Goal: Task Accomplishment & Management: Complete application form

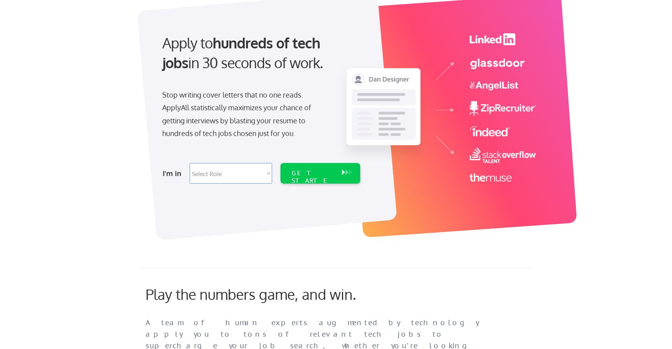
scroll to position [60, 0]
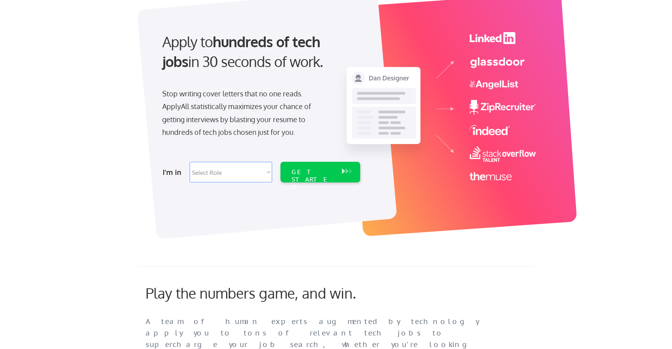
click at [216, 174] on select "Select Role Software Engineering Product Management Customer Success Sales UI/U…" at bounding box center [231, 172] width 83 height 21
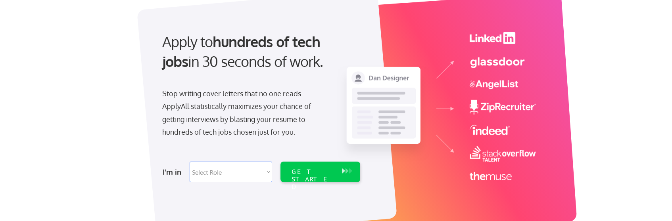
click at [266, 169] on select "Select Role Software Engineering Product Management Customer Success Sales UI/U…" at bounding box center [231, 172] width 83 height 21
click at [222, 182] on select "Select Role Software Engineering Product Management Customer Success Sales UI/U…" at bounding box center [231, 172] width 83 height 21
click at [225, 174] on select "Select Role Software Engineering Product Management Customer Success Sales UI/U…" at bounding box center [231, 172] width 83 height 21
click at [223, 177] on select "Select Role Software Engineering Product Management Customer Success Sales UI/U…" at bounding box center [231, 172] width 83 height 21
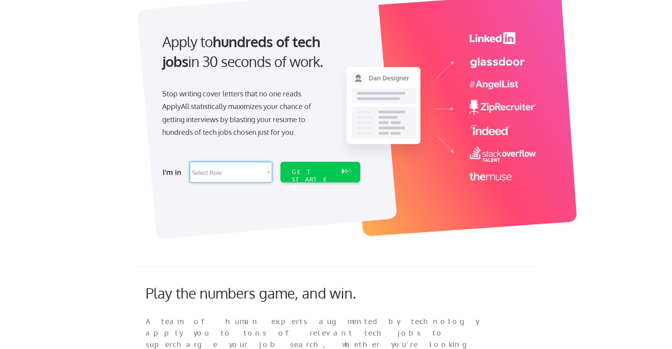
click at [257, 169] on select "Select Role Software Engineering Product Management Customer Success Sales UI/U…" at bounding box center [231, 172] width 83 height 21
click at [216, 179] on select "Select Role Software Engineering Product Management Customer Success Sales UI/U…" at bounding box center [231, 172] width 83 height 21
click at [249, 164] on select "Select Role Software Engineering Product Management Customer Success Sales UI/U…" at bounding box center [231, 172] width 83 height 21
click at [217, 168] on select "Select Role Software Engineering Product Management Customer Success Sales UI/U…" at bounding box center [231, 172] width 83 height 21
click at [243, 174] on select "Select Role Software Engineering Product Management Customer Success Sales UI/U…" at bounding box center [231, 172] width 83 height 21
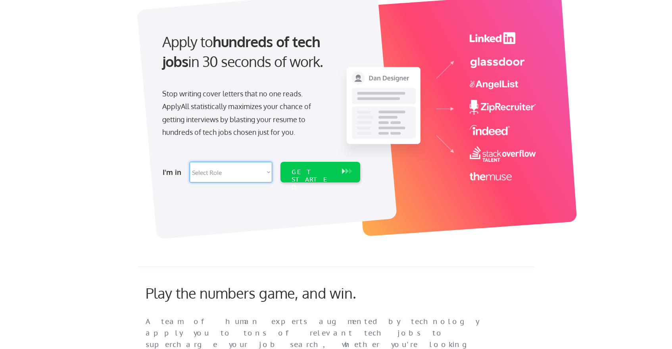
click at [241, 164] on select "Select Role Software Engineering Product Management Customer Success Sales UI/U…" at bounding box center [231, 172] width 83 height 21
click at [226, 163] on select "Select Role Software Engineering Product Management Customer Success Sales UI/U…" at bounding box center [231, 172] width 83 height 21
click at [214, 164] on select "Select Role Software Engineering Product Management Customer Success Sales UI/U…" at bounding box center [231, 172] width 83 height 21
click at [205, 180] on select "Select Role Software Engineering Product Management Customer Success Sales UI/U…" at bounding box center [231, 172] width 83 height 21
click at [215, 170] on select "Select Role Software Engineering Product Management Customer Success Sales UI/U…" at bounding box center [231, 172] width 83 height 21
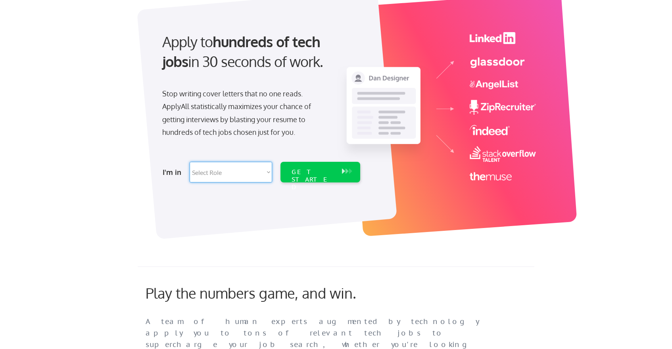
click at [214, 144] on div "Apply to hundreds of tech jobs in 30 seconds of work. Stop writing cover letter…" at bounding box center [261, 105] width 222 height 162
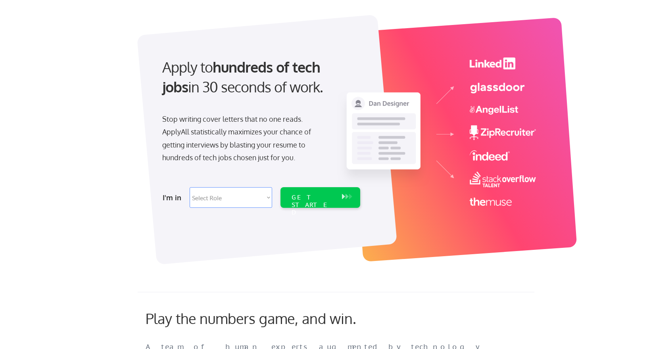
scroll to position [0, 0]
